Goal: Find contact information: Find contact information

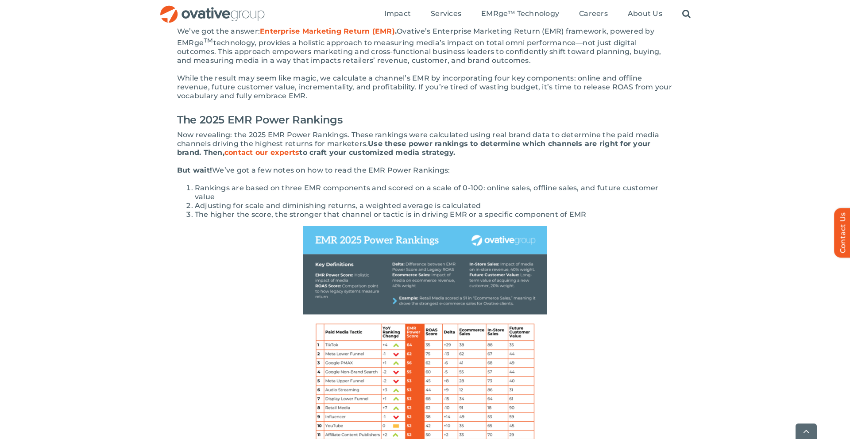
scroll to position [306, 0]
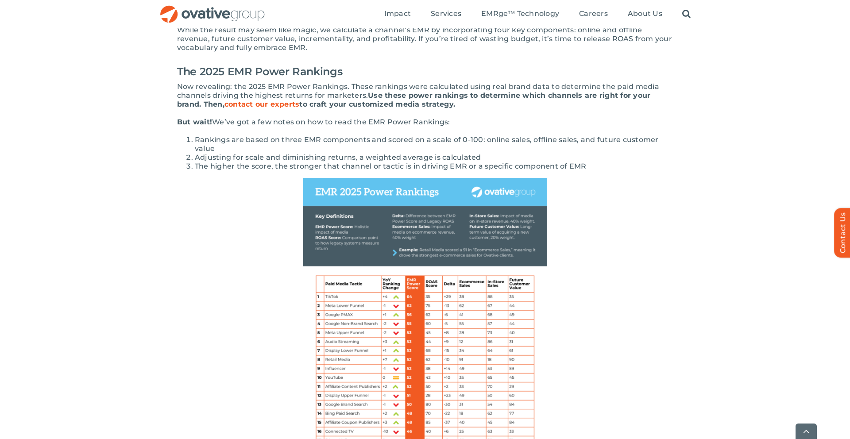
click at [380, 245] on img at bounding box center [425, 336] width 244 height 316
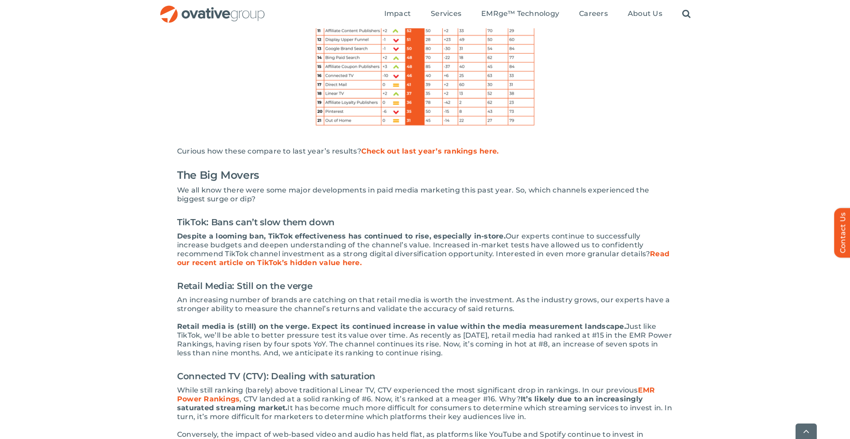
scroll to position [735, 0]
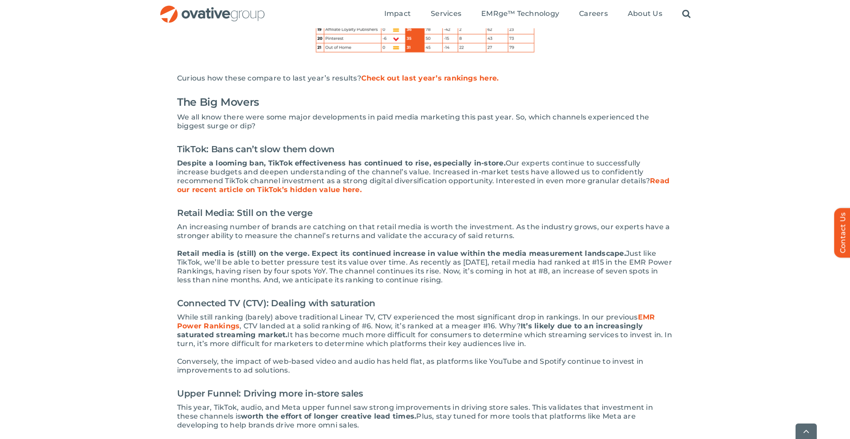
click at [309, 191] on link "Read our recent article on TikTok’s hidden value here." at bounding box center [423, 185] width 492 height 17
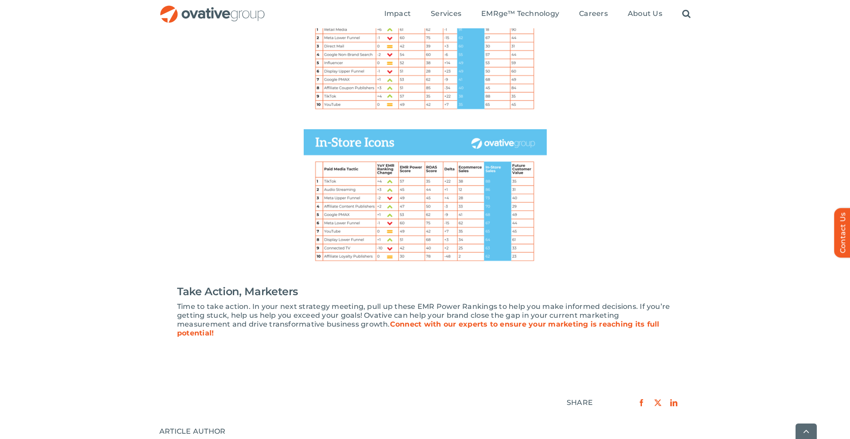
scroll to position [1245, 0]
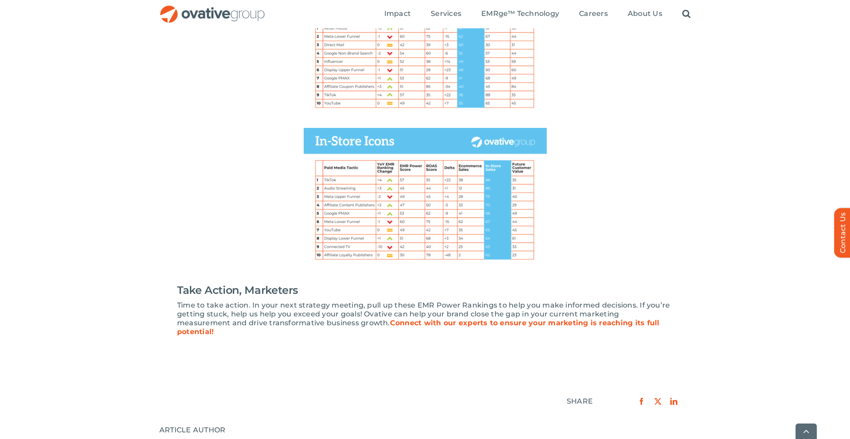
click at [511, 322] on strong "Connect with our experts to ensure your marketing is reaching its full potentia…" at bounding box center [418, 327] width 483 height 17
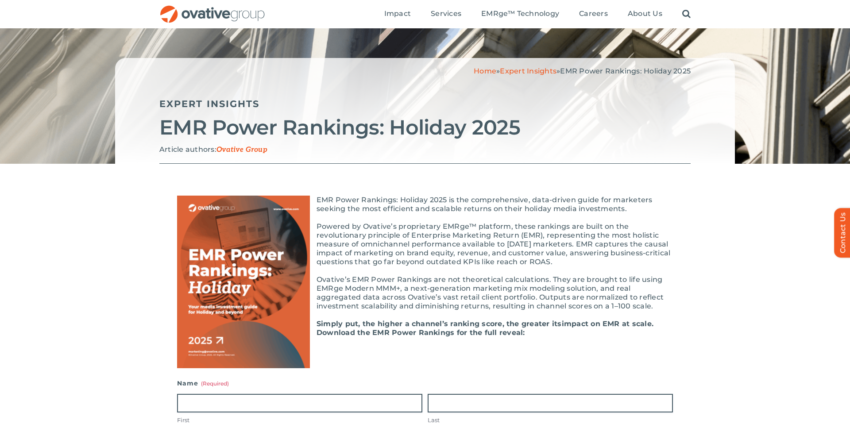
scroll to position [22, 0]
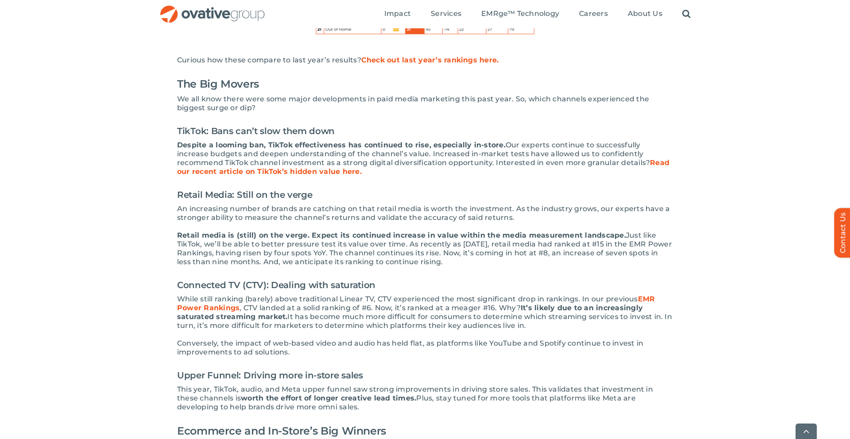
scroll to position [754, 0]
click at [617, 165] on link "Read our recent article on TikTok’s hidden value here." at bounding box center [423, 166] width 492 height 17
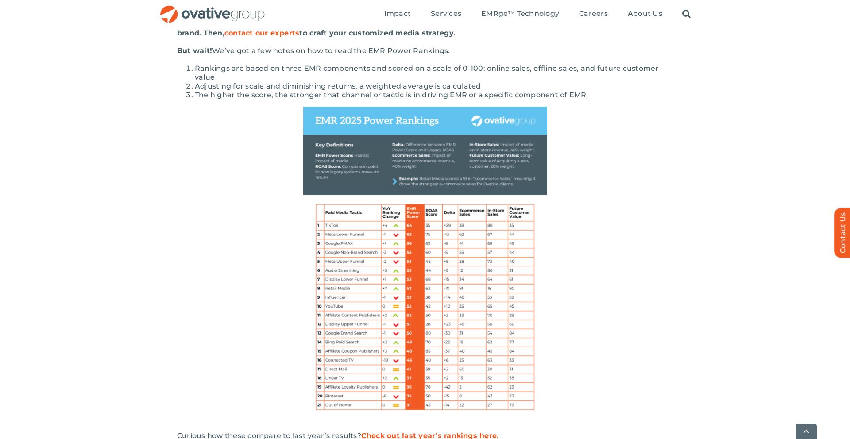
scroll to position [387, 0]
